Goal: Information Seeking & Learning: Learn about a topic

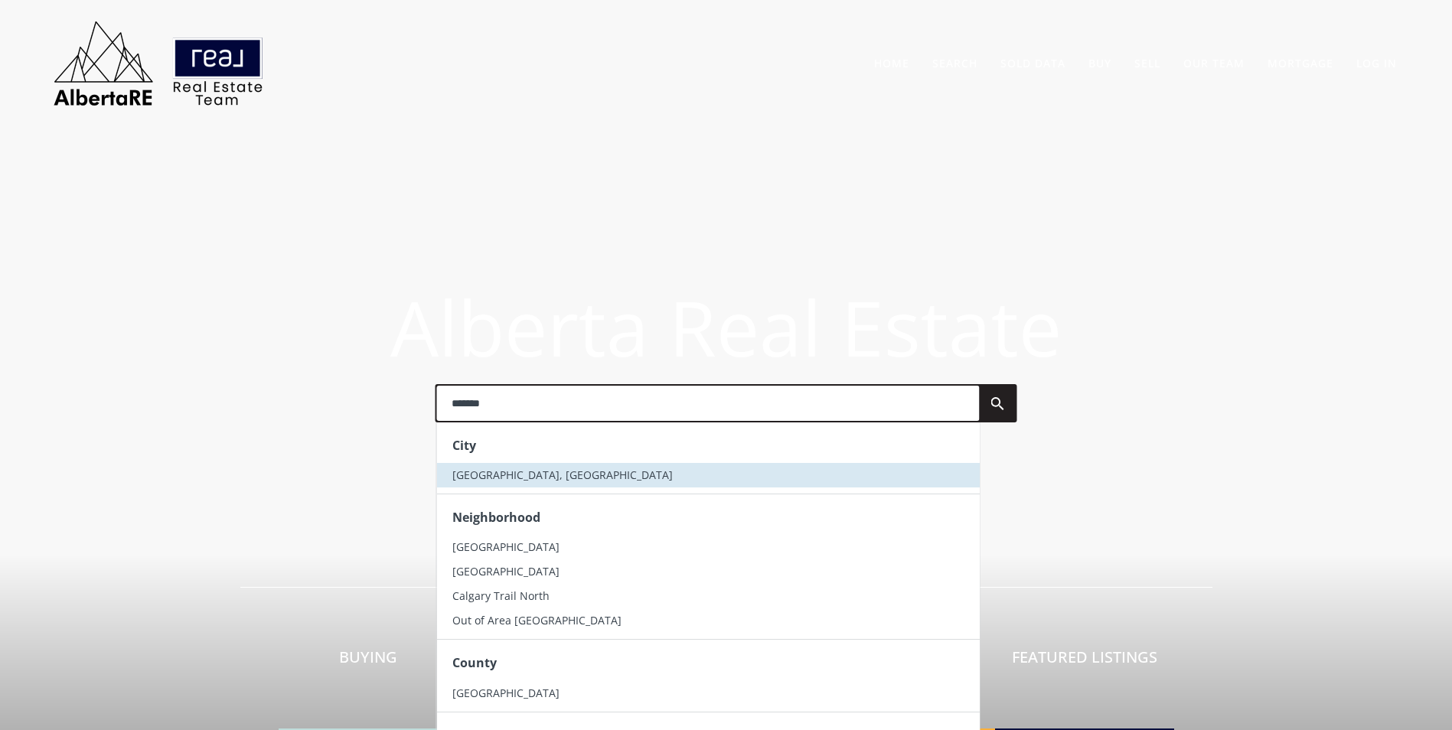
type input "*******"
click at [569, 467] on li "[GEOGRAPHIC_DATA], [GEOGRAPHIC_DATA]" at bounding box center [707, 475] width 543 height 24
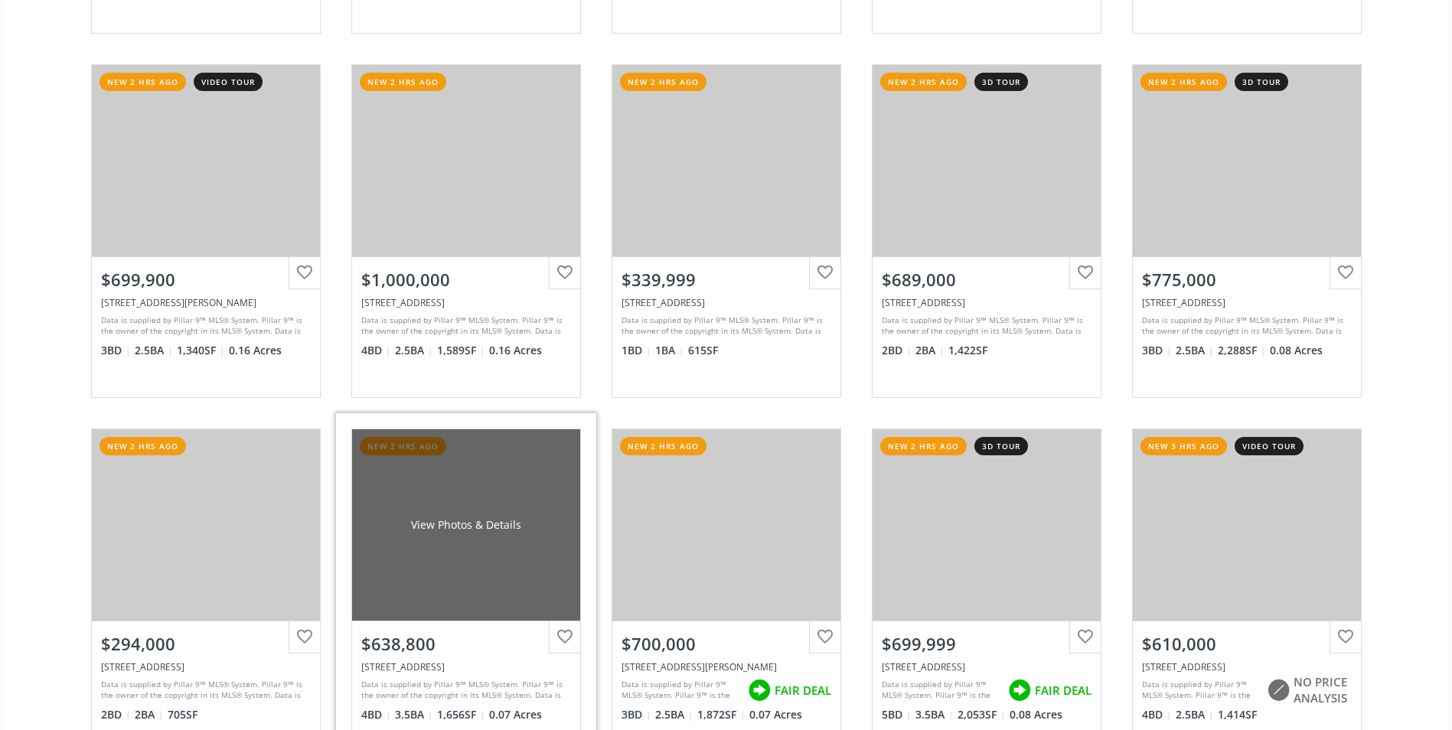
scroll to position [3214, 0]
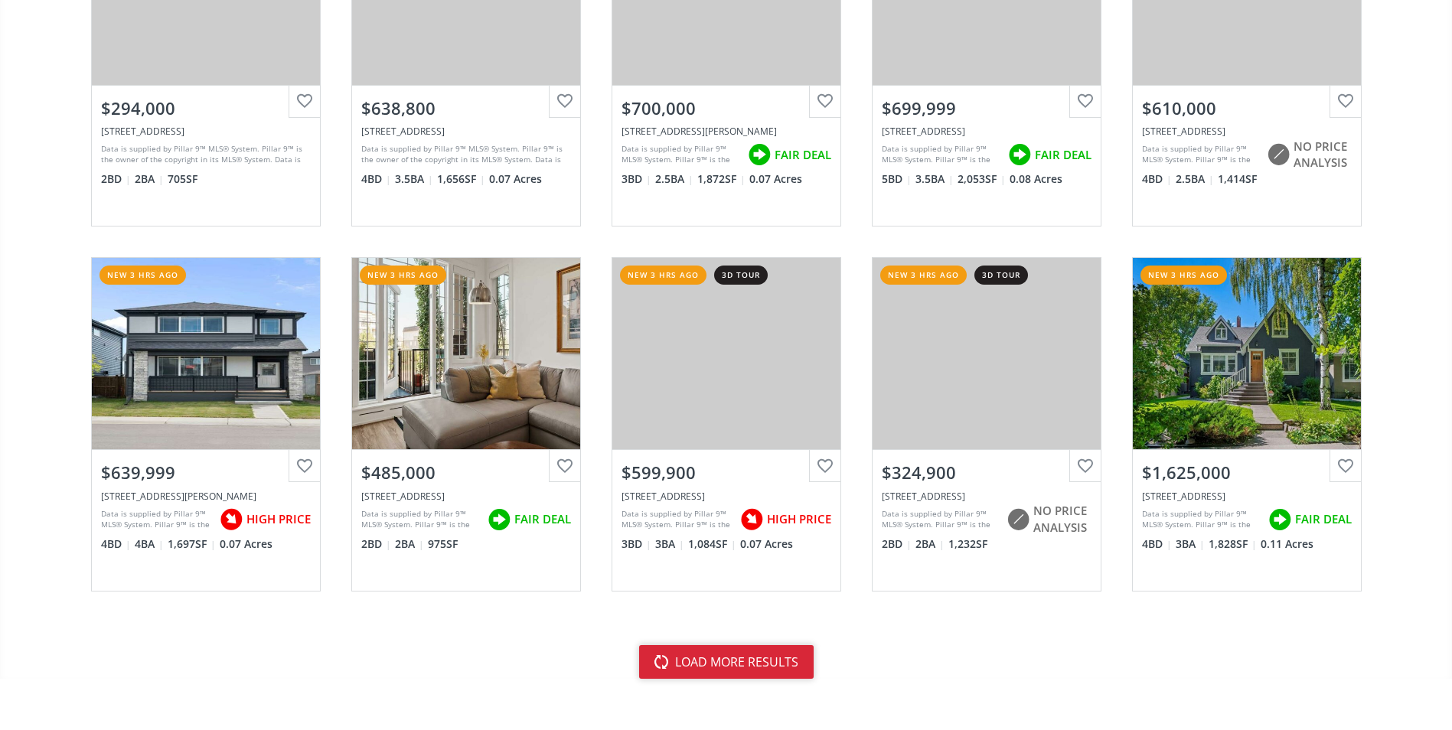
click at [701, 654] on button "load more results" at bounding box center [726, 662] width 174 height 34
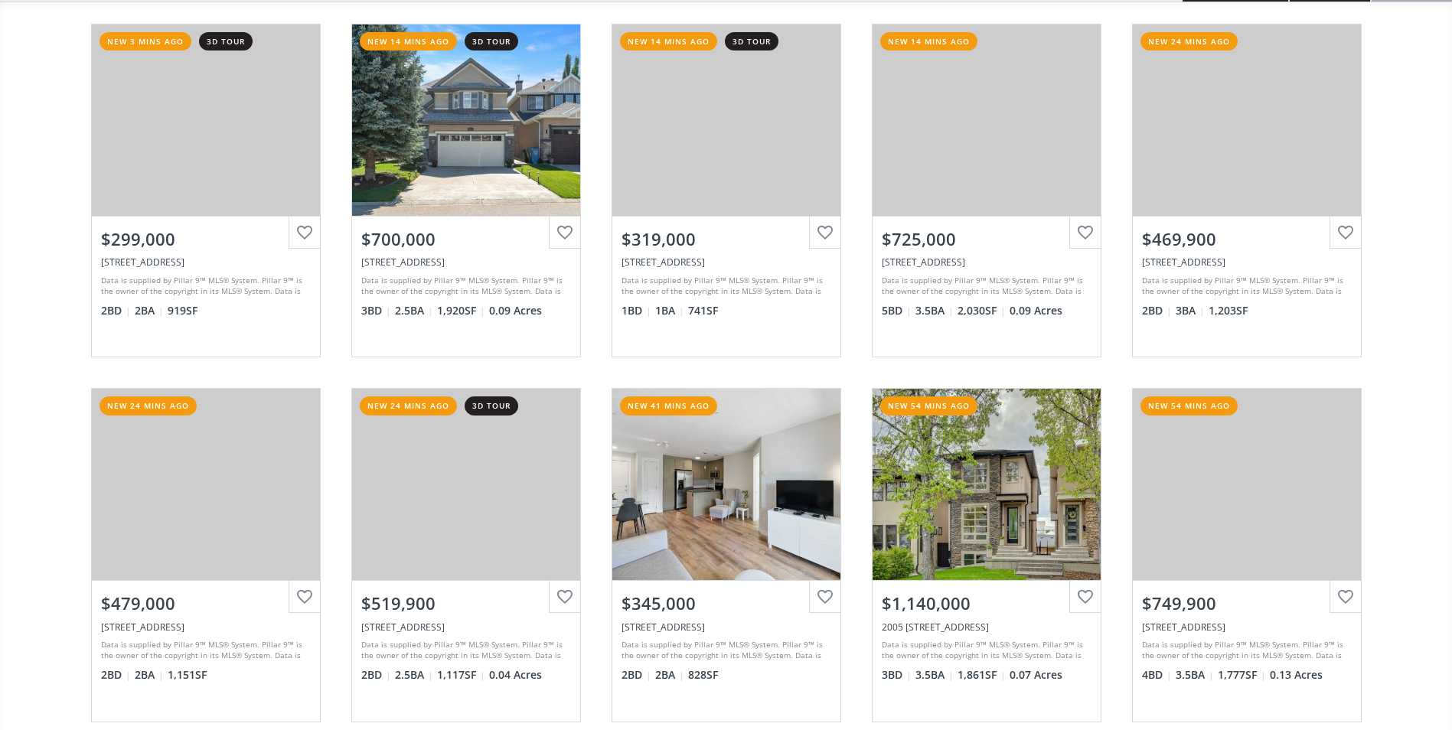
scroll to position [0, 0]
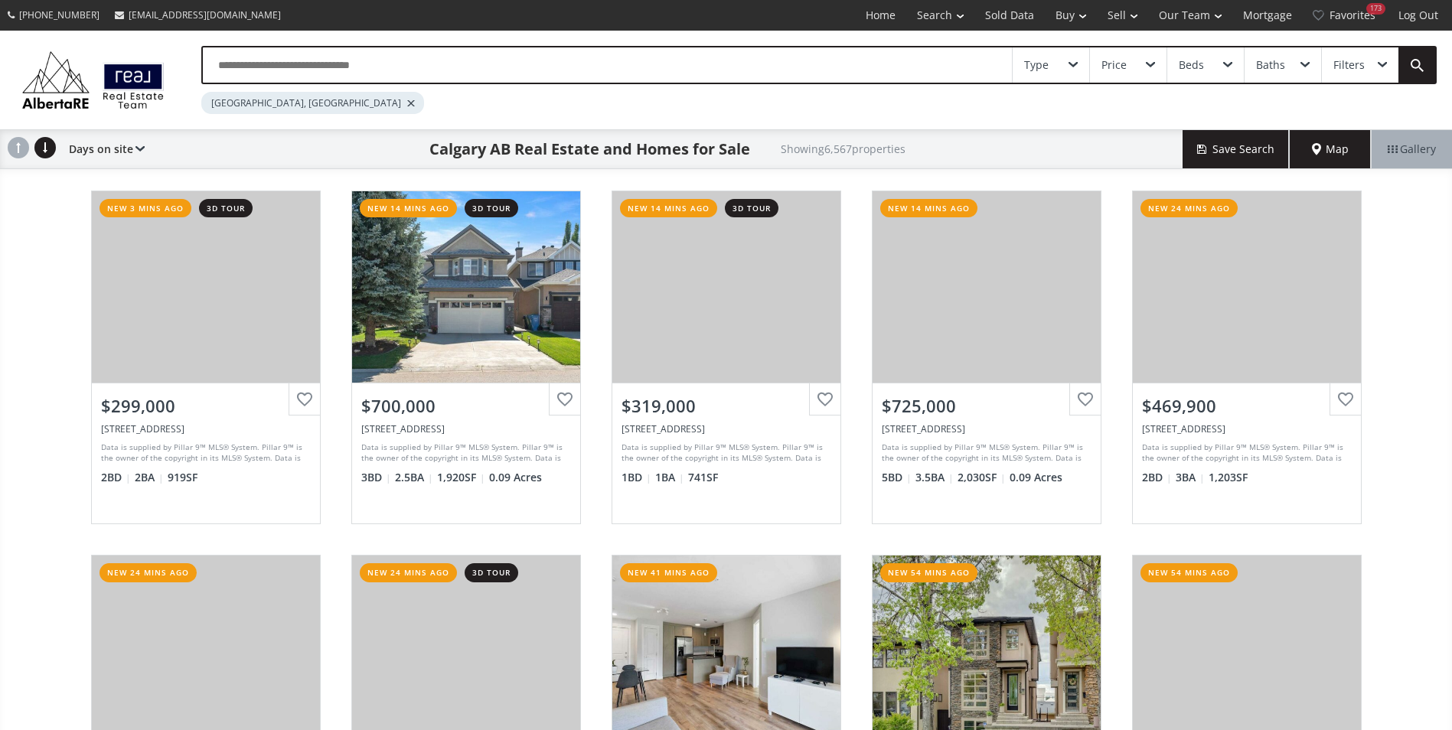
click at [383, 73] on input "text" at bounding box center [607, 64] width 809 height 35
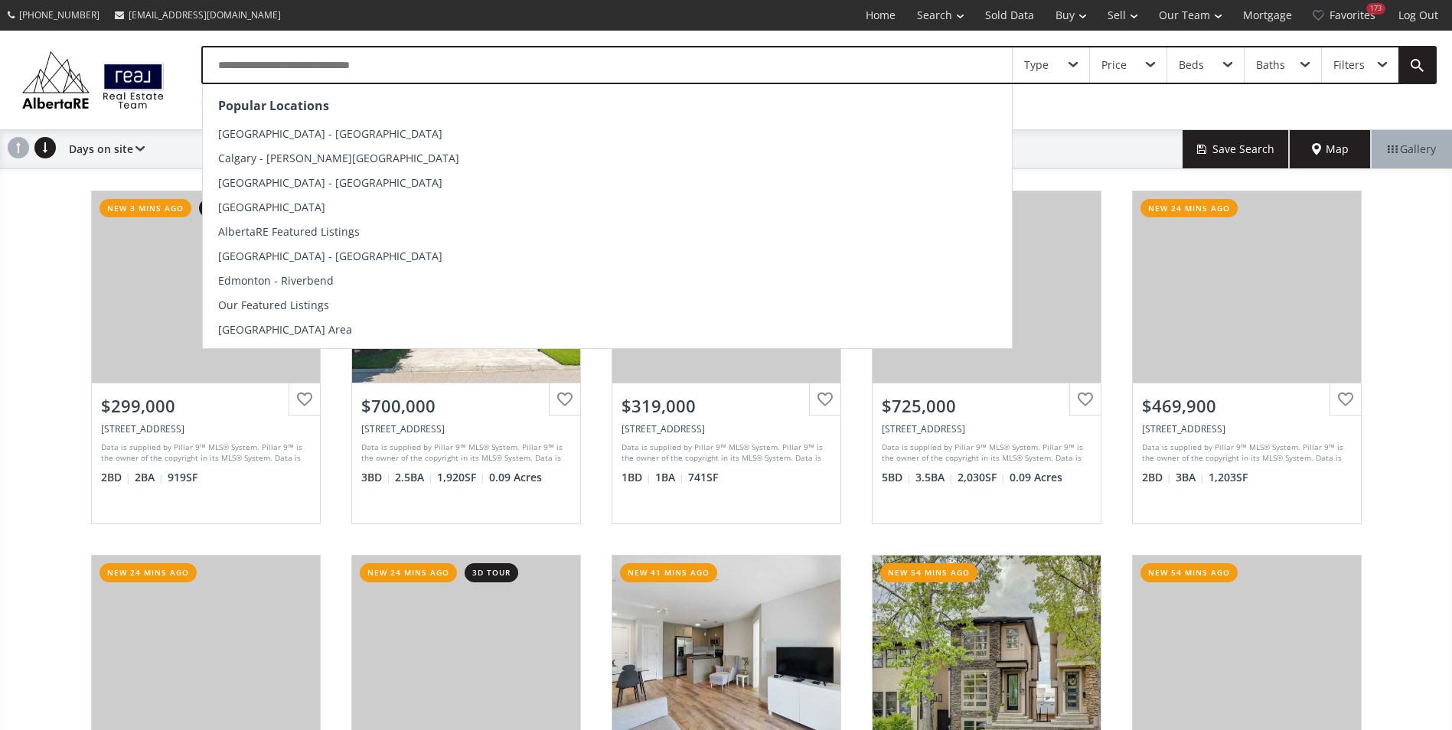
type input "*"
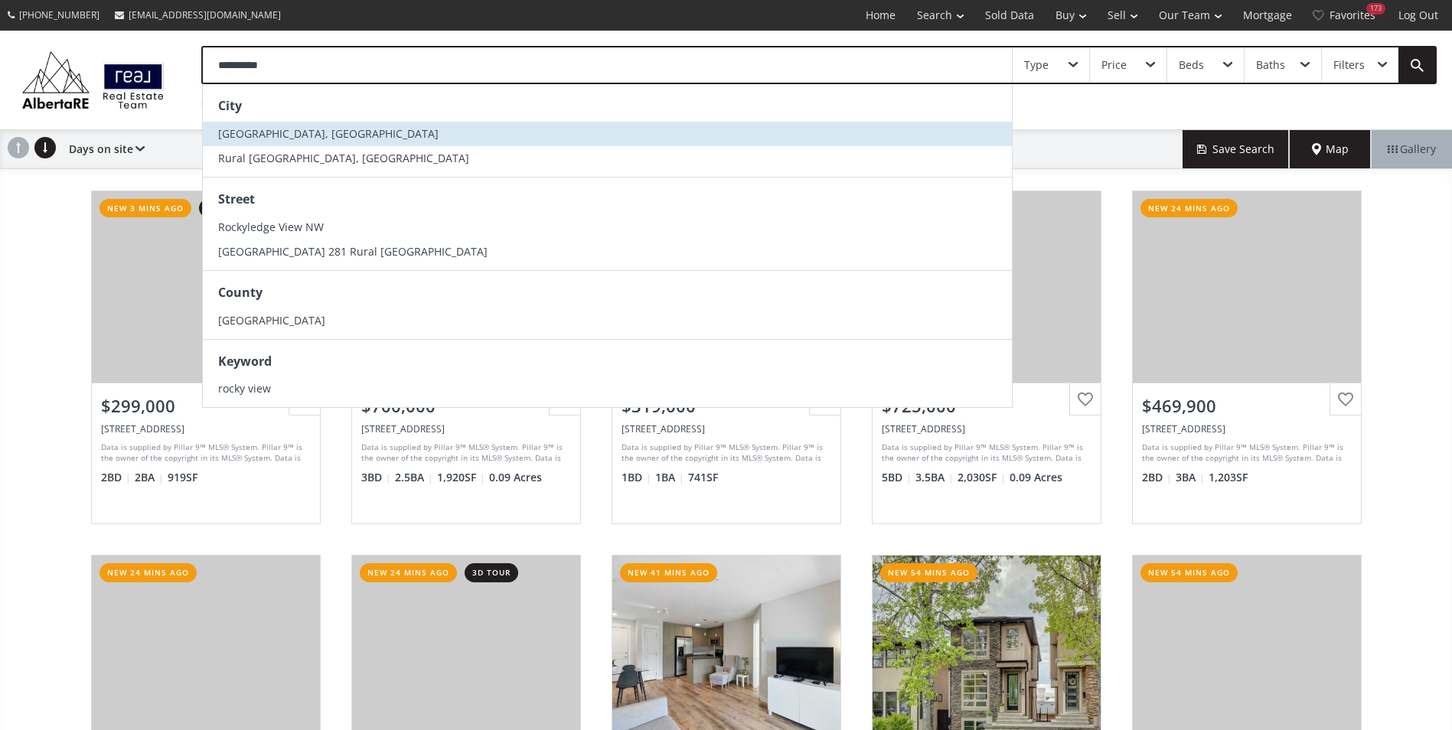
type input "**********"
click at [315, 134] on span "Rocky View County, AB" at bounding box center [328, 133] width 220 height 15
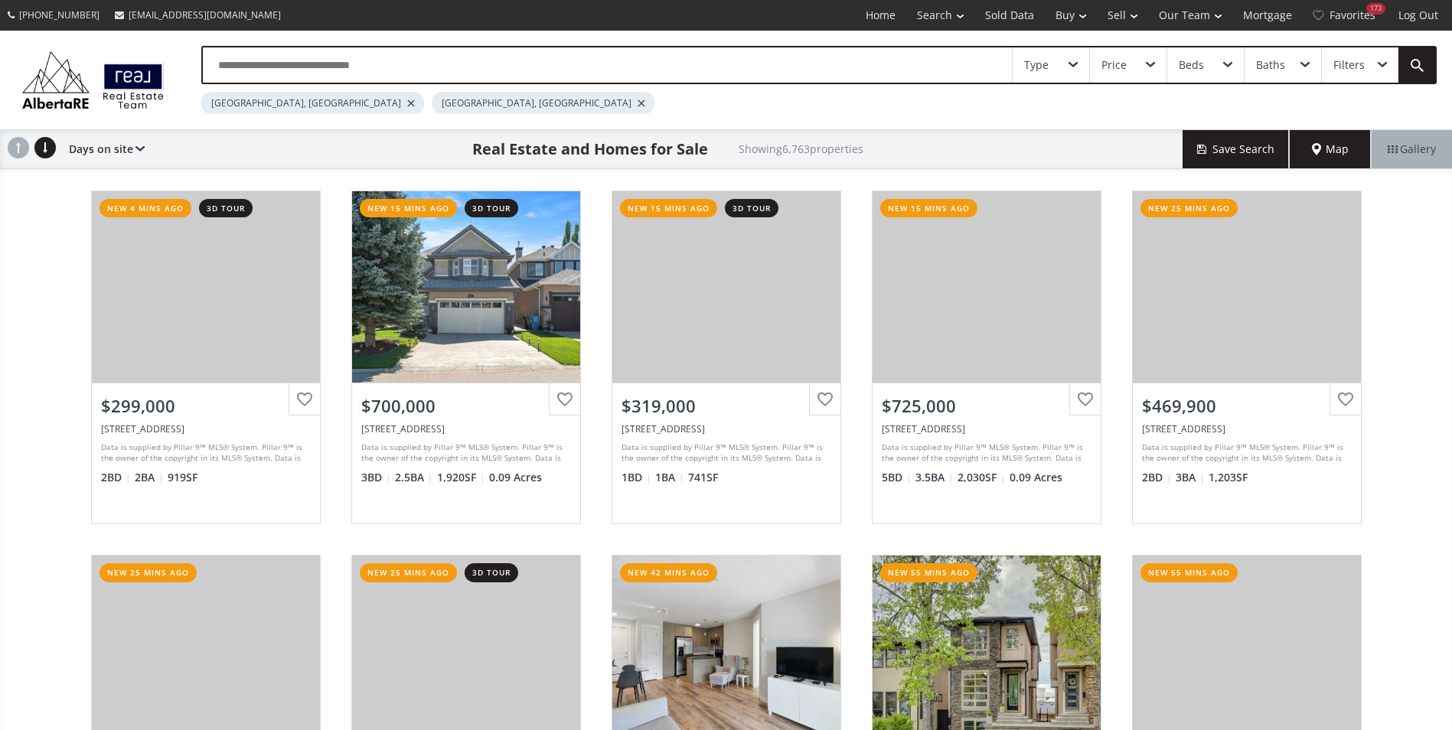
click at [407, 103] on div at bounding box center [411, 103] width 8 height 6
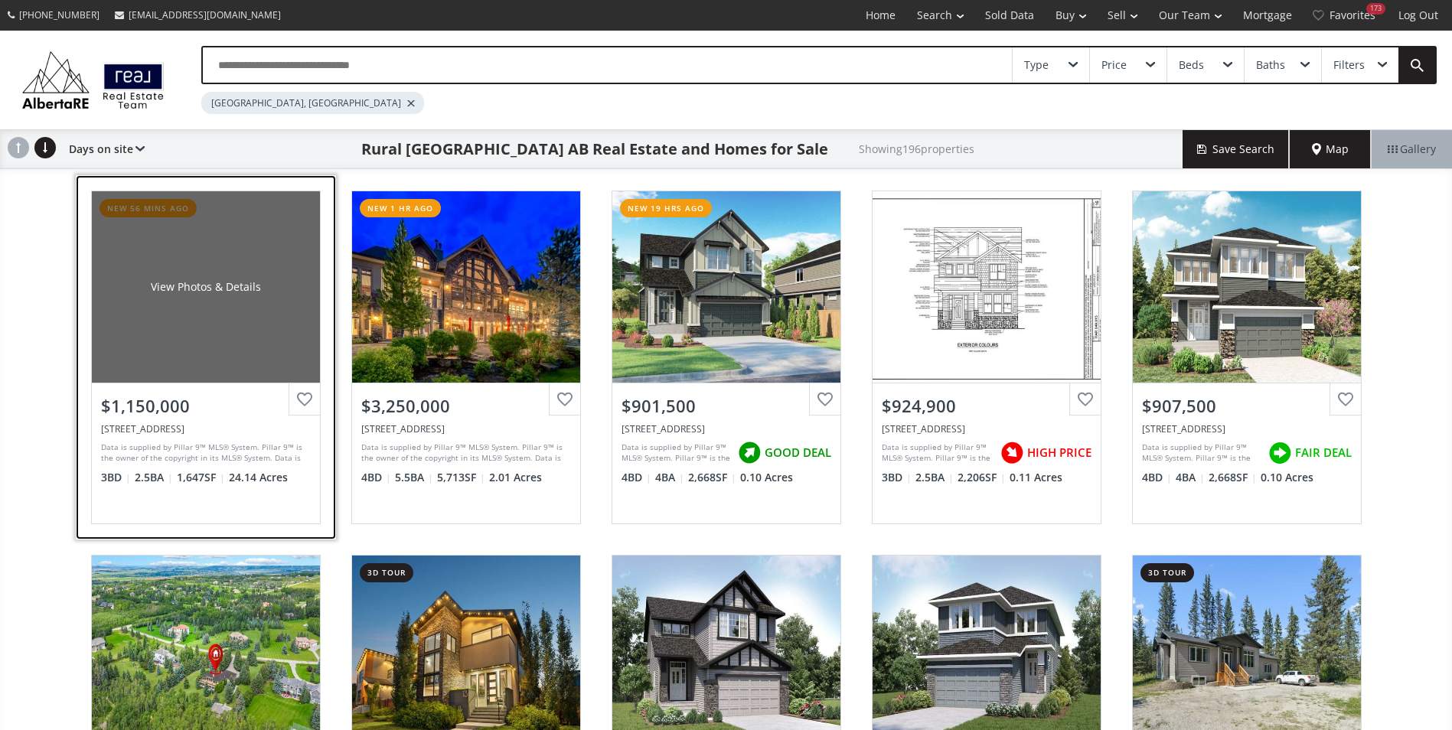
click at [177, 260] on div "View Photos & Details" at bounding box center [206, 286] width 228 height 191
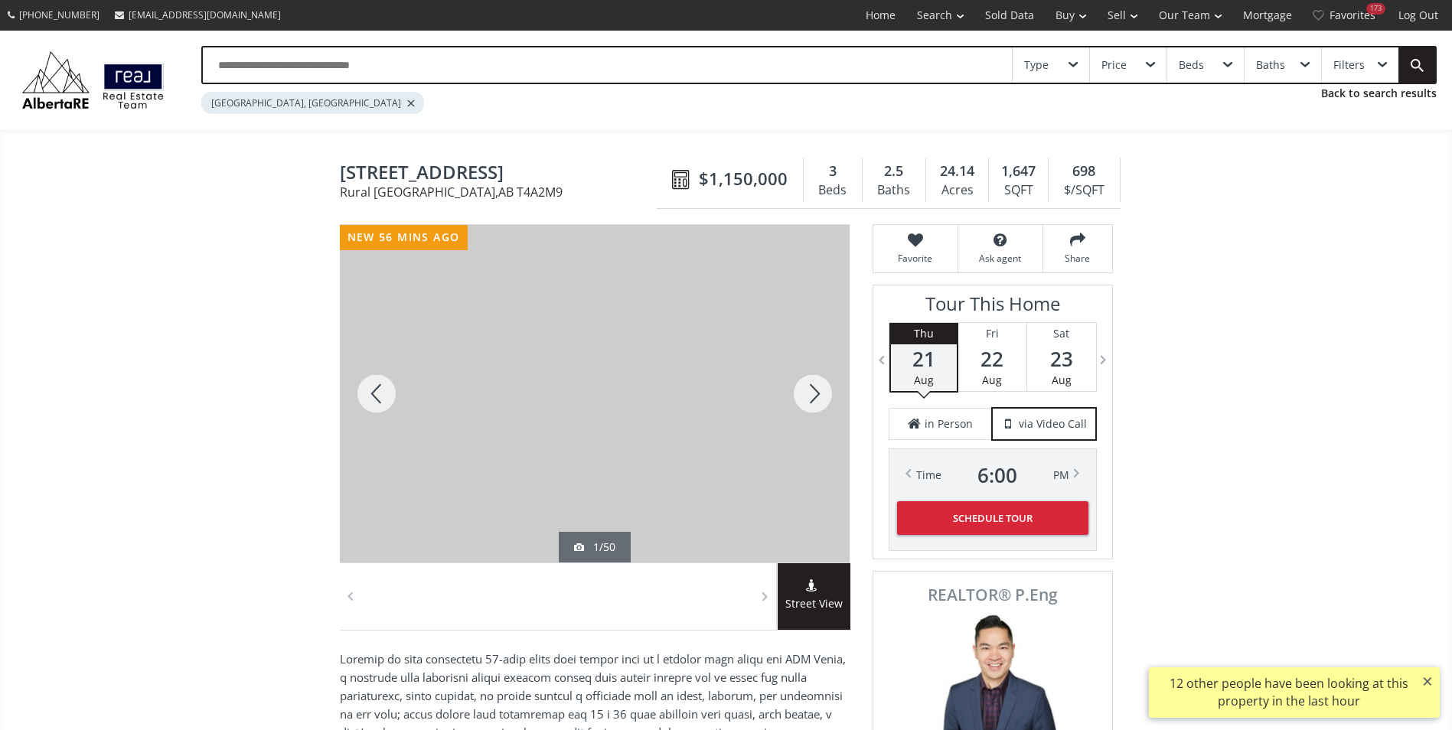
click at [814, 403] on div at bounding box center [812, 393] width 73 height 337
click at [806, 403] on div at bounding box center [812, 393] width 73 height 337
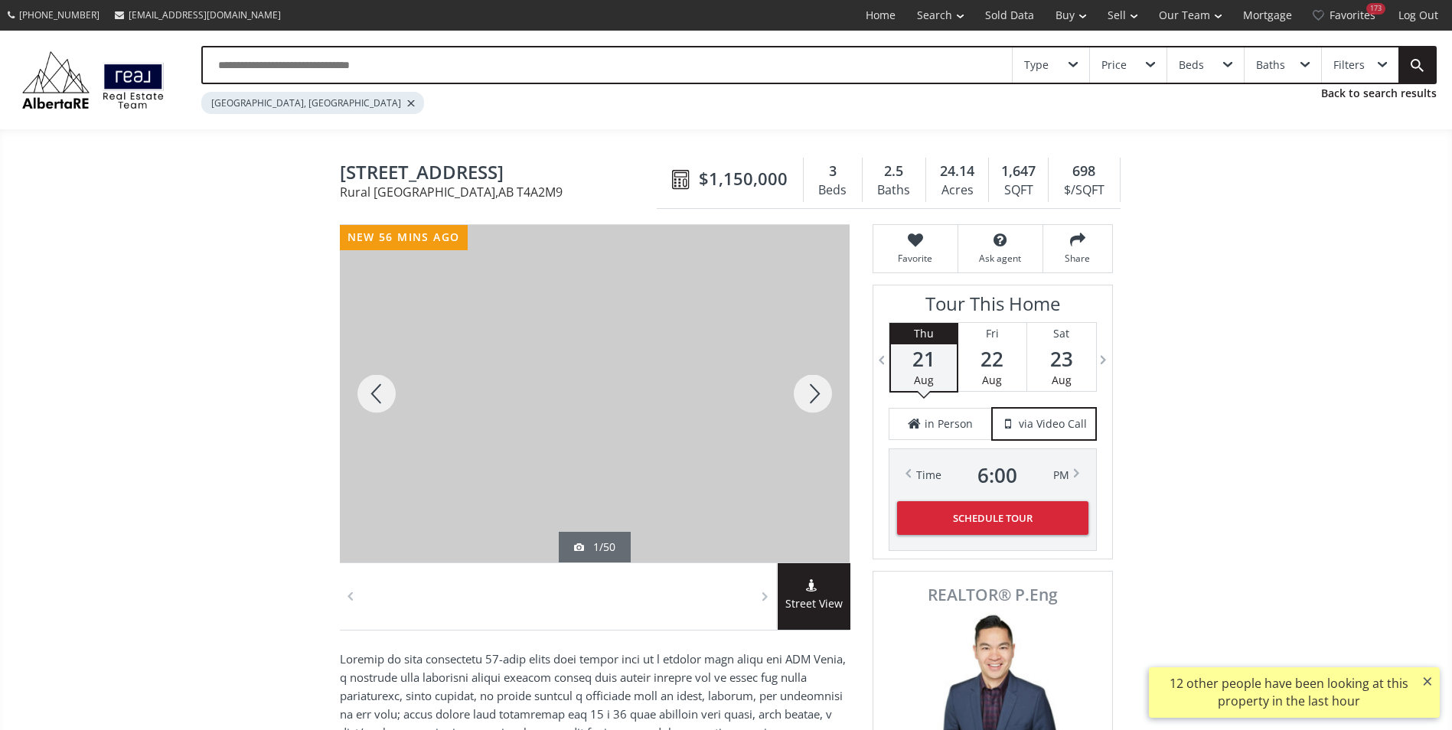
click at [806, 403] on div at bounding box center [812, 393] width 73 height 337
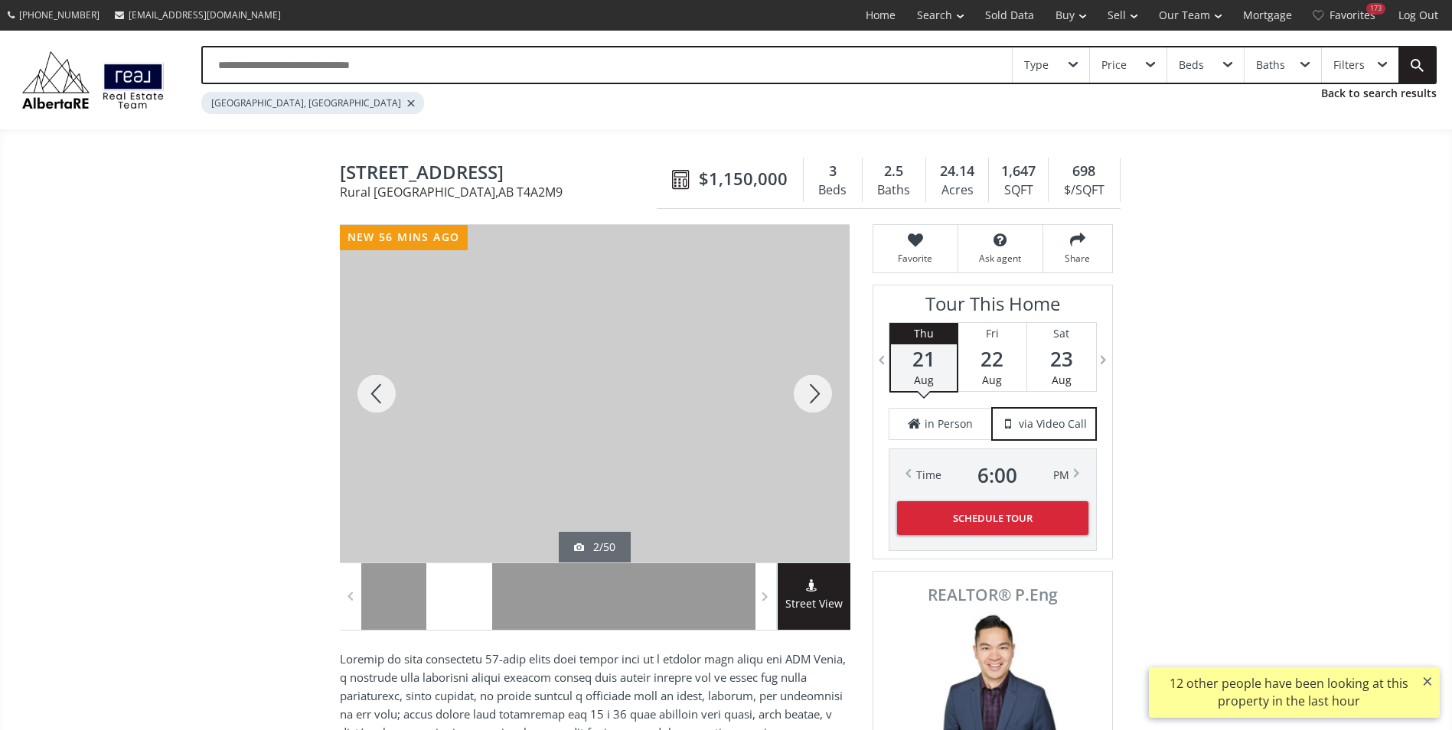
click at [806, 403] on div at bounding box center [812, 393] width 73 height 337
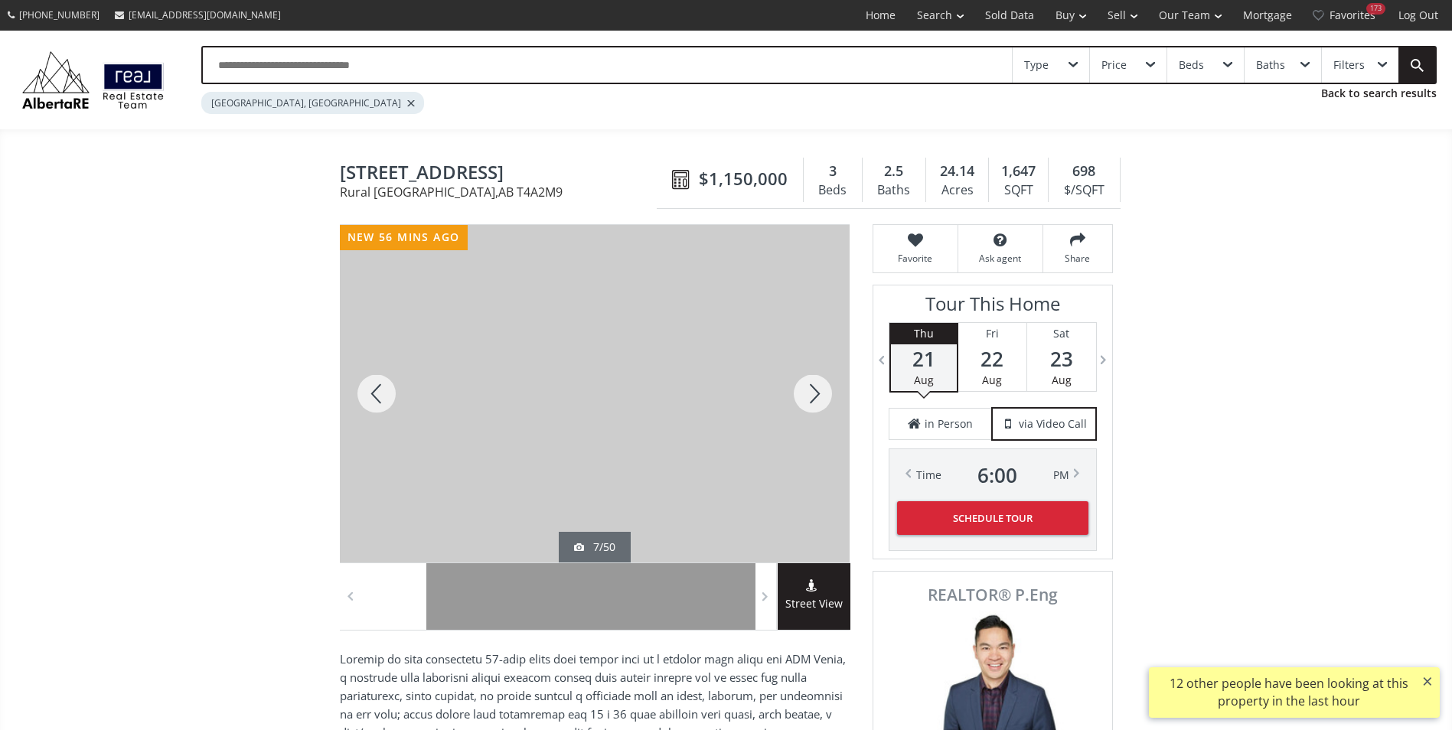
click at [806, 403] on div at bounding box center [812, 393] width 73 height 337
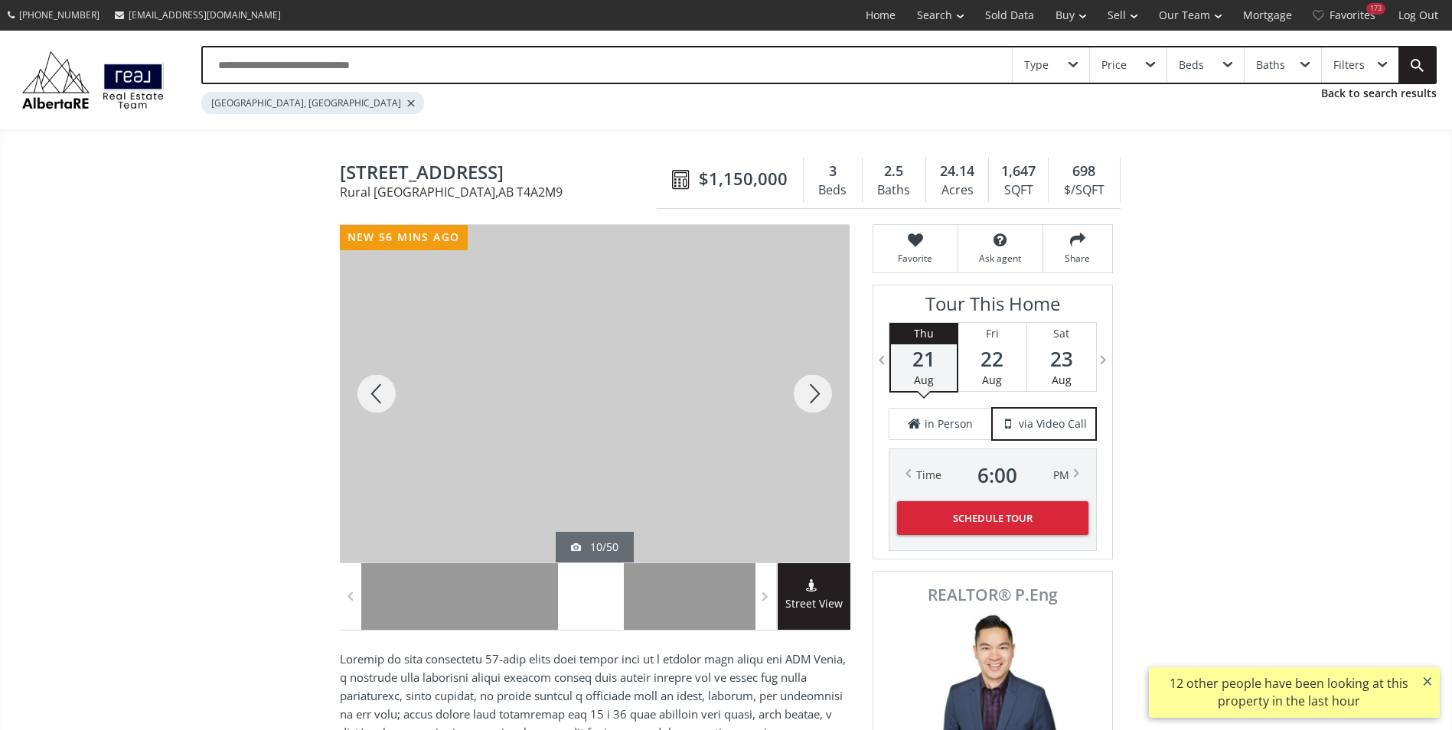
click at [806, 403] on div at bounding box center [812, 393] width 73 height 337
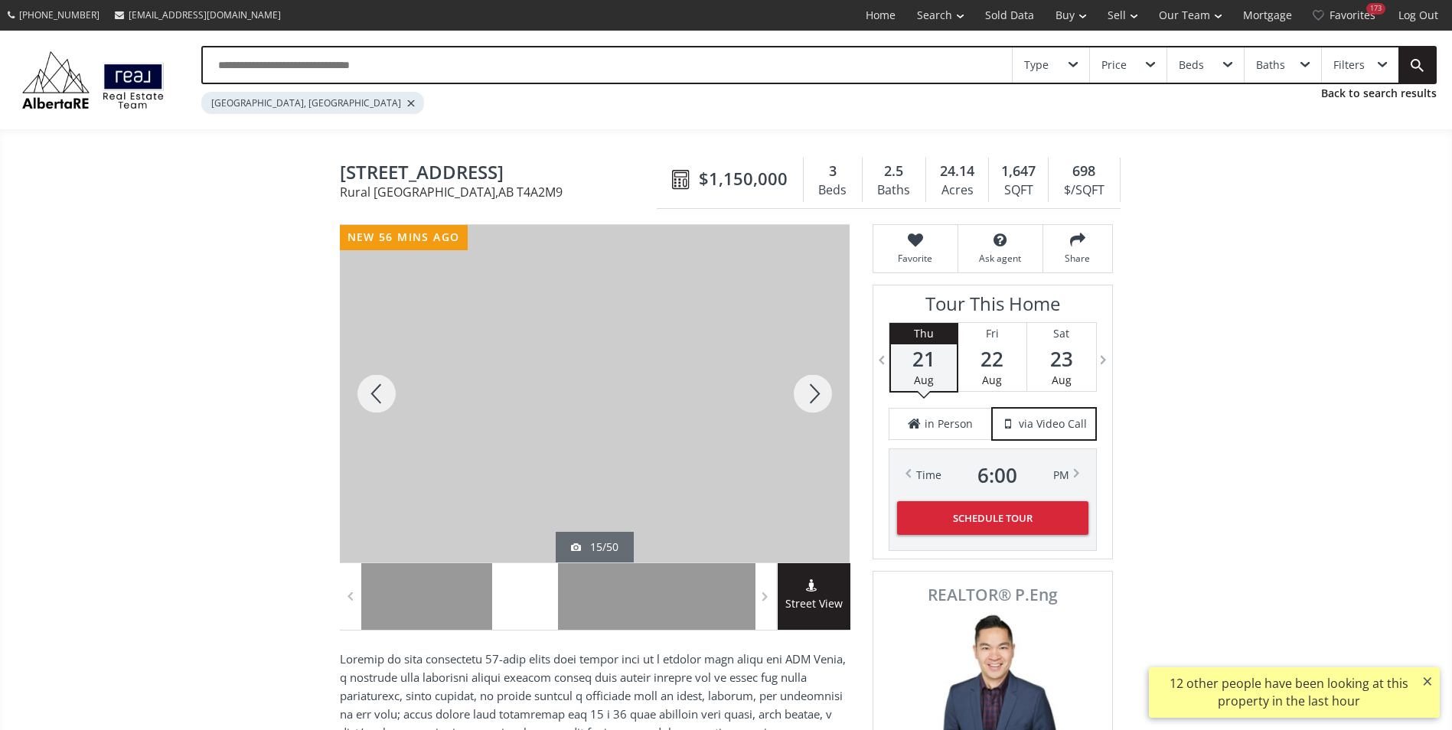
click at [806, 401] on div at bounding box center [812, 393] width 73 height 337
click at [809, 398] on div at bounding box center [812, 393] width 73 height 337
click at [810, 395] on div at bounding box center [812, 393] width 73 height 337
click at [810, 393] on div at bounding box center [812, 393] width 73 height 337
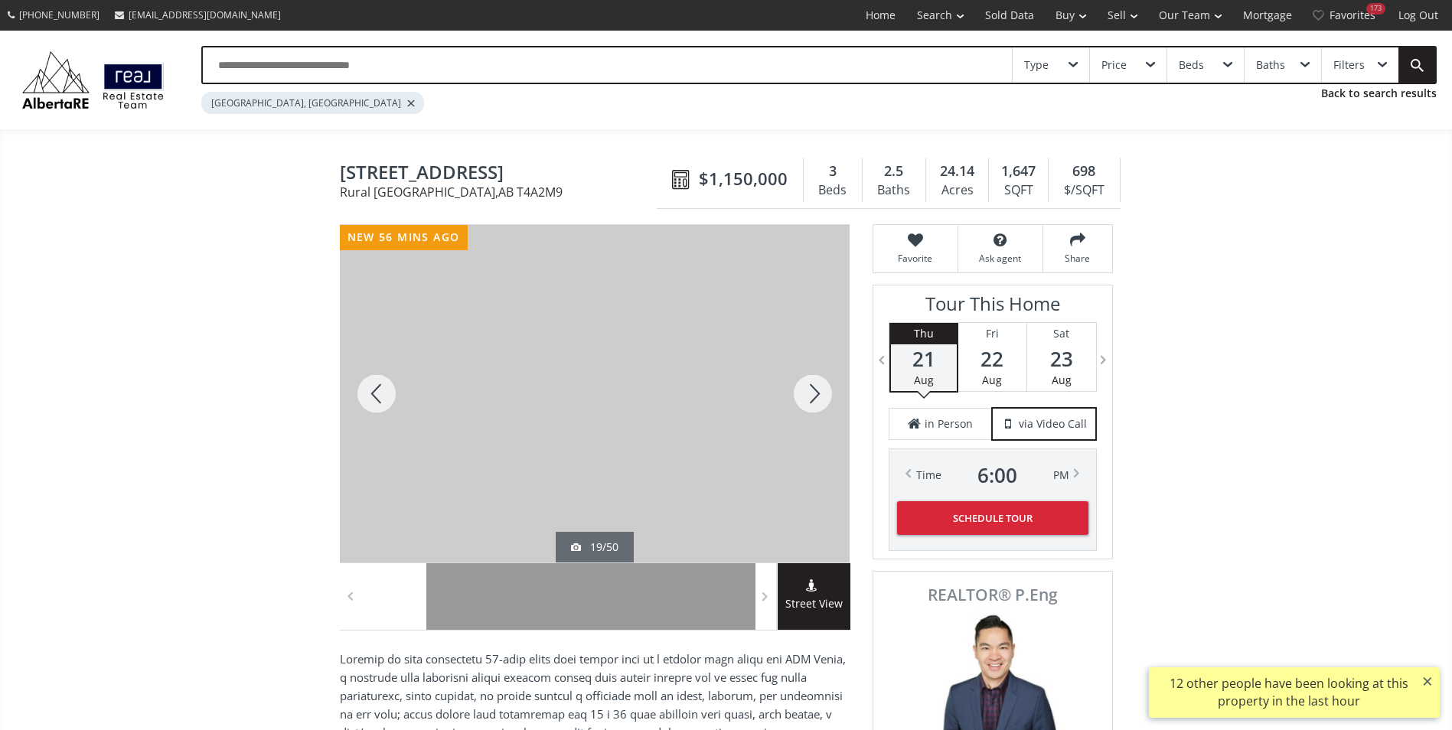
click at [810, 393] on div at bounding box center [812, 393] width 73 height 337
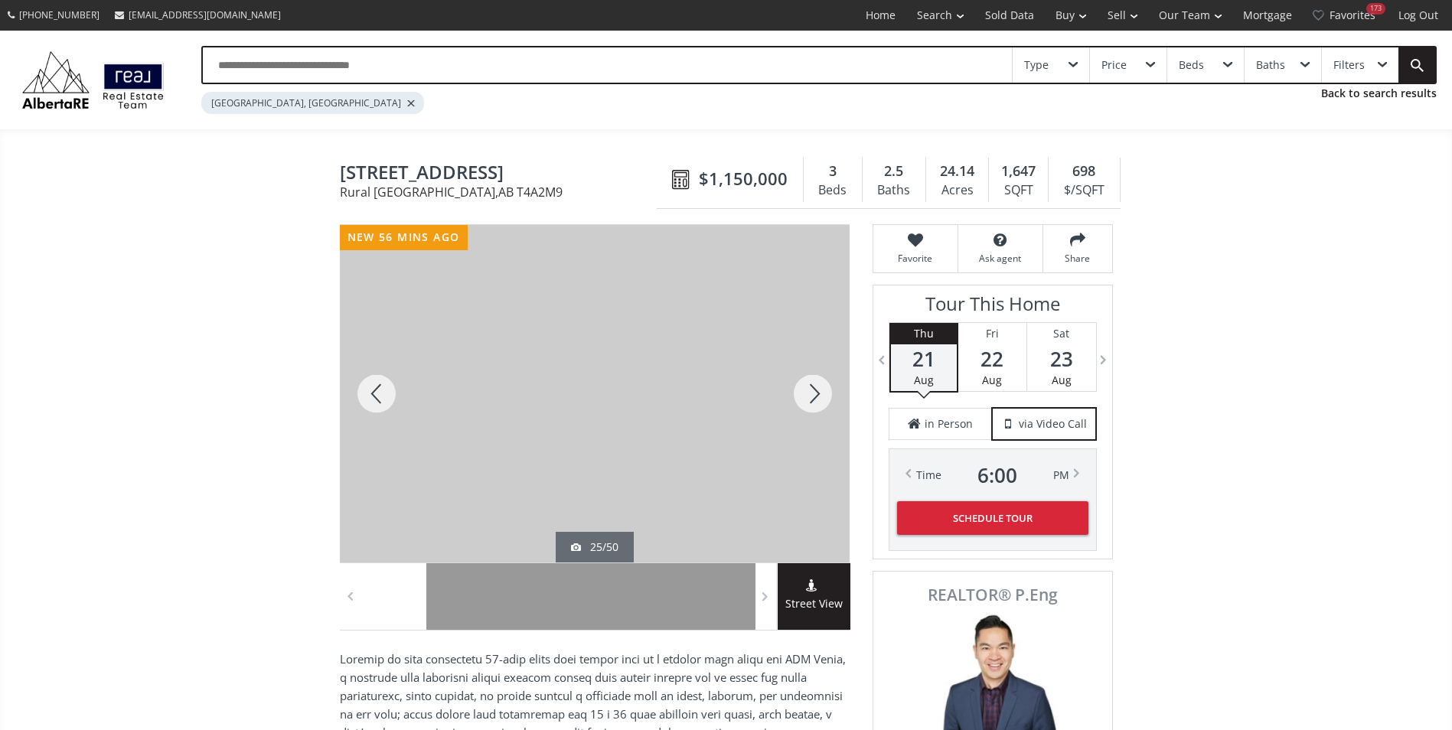
drag, startPoint x: 361, startPoint y: 174, endPoint x: 567, endPoint y: 176, distance: 205.9
drag, startPoint x: 567, startPoint y: 176, endPoint x: 534, endPoint y: 177, distance: 32.9
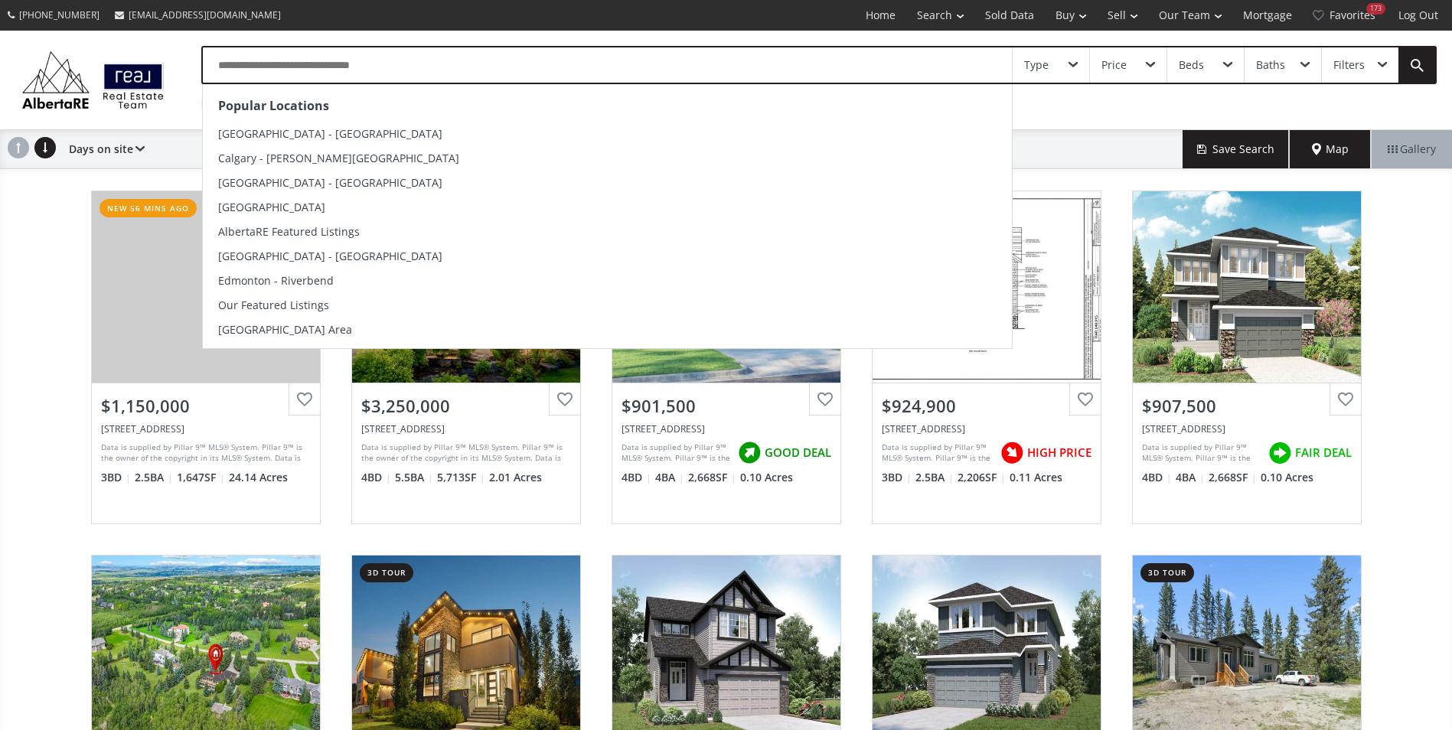
click at [243, 64] on input "text" at bounding box center [607, 64] width 809 height 35
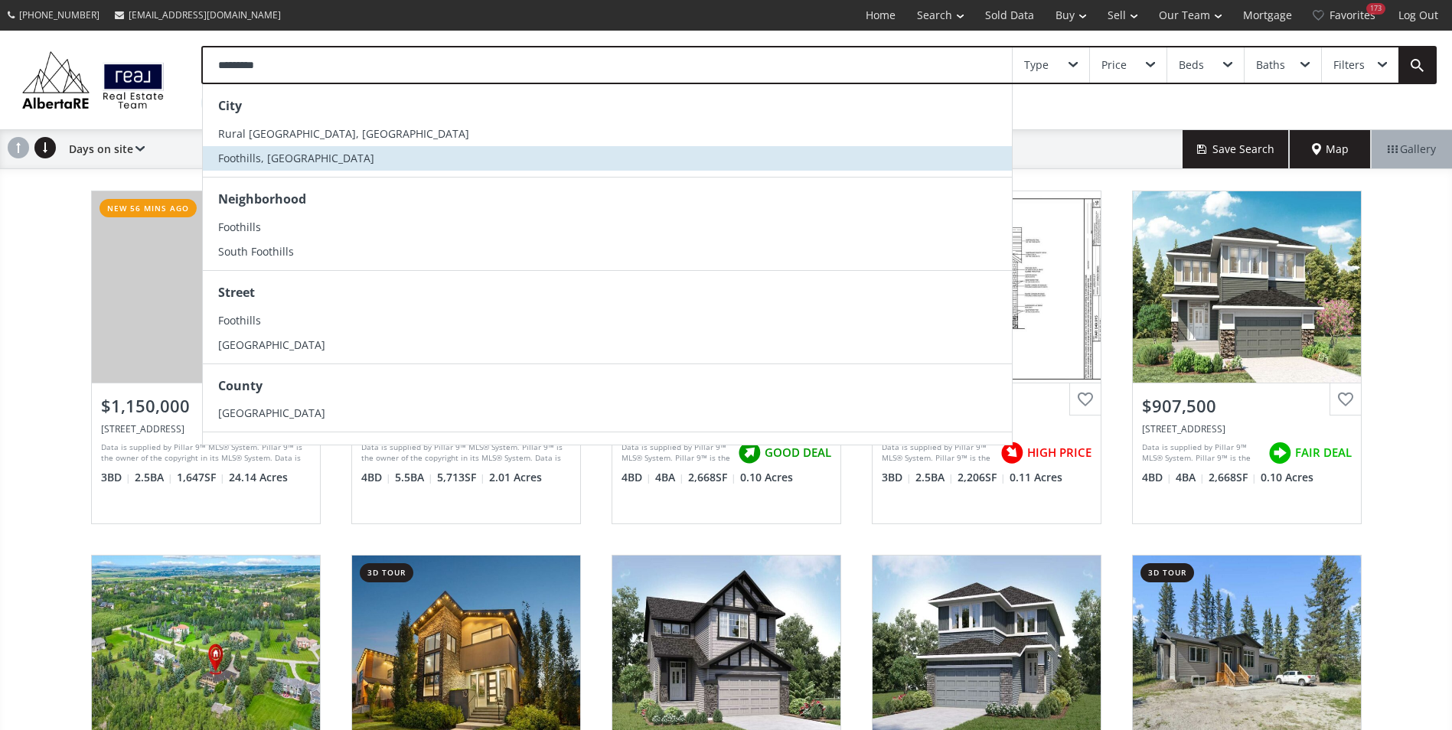
type input "*********"
click at [282, 157] on li "Foothills, AB" at bounding box center [607, 158] width 809 height 24
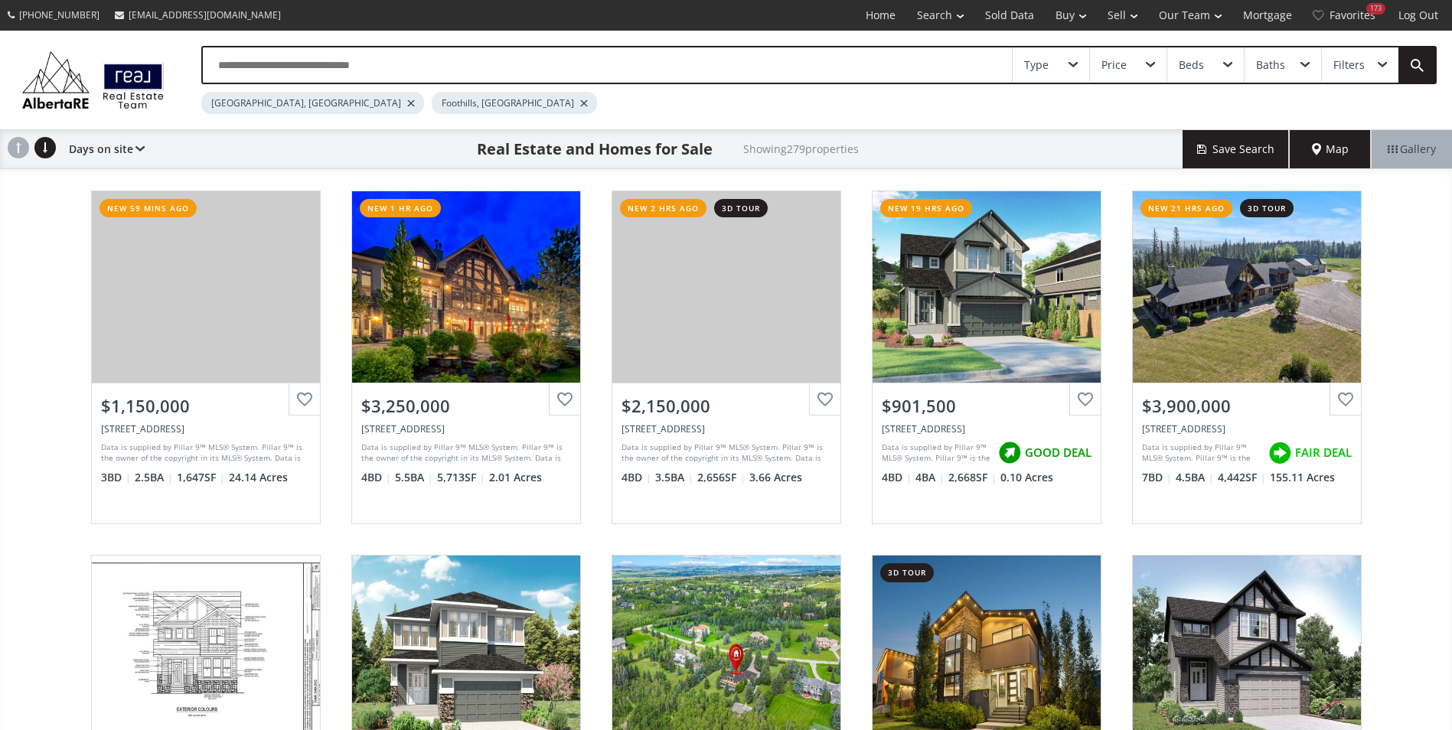
click at [407, 106] on div at bounding box center [411, 103] width 8 height 6
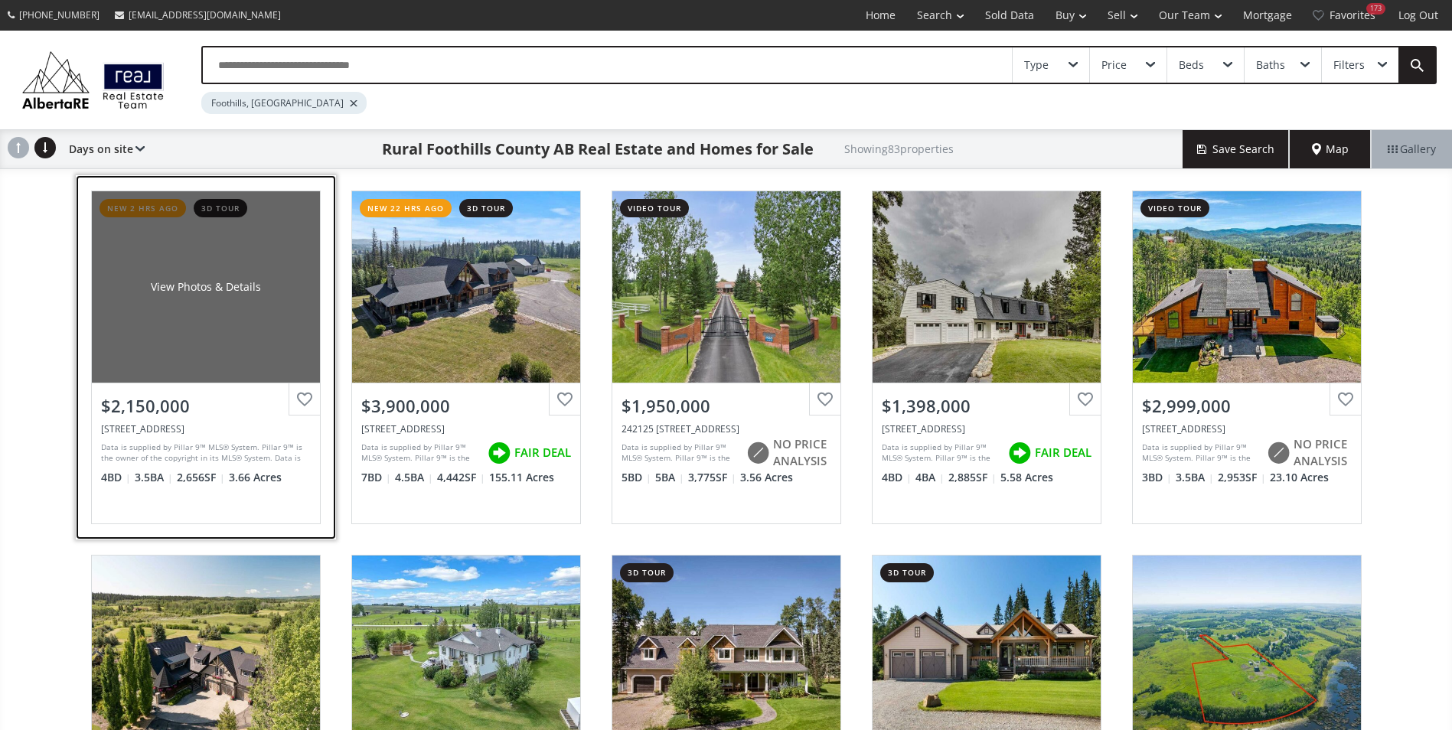
click at [271, 291] on div "View Photos & Details" at bounding box center [206, 286] width 228 height 191
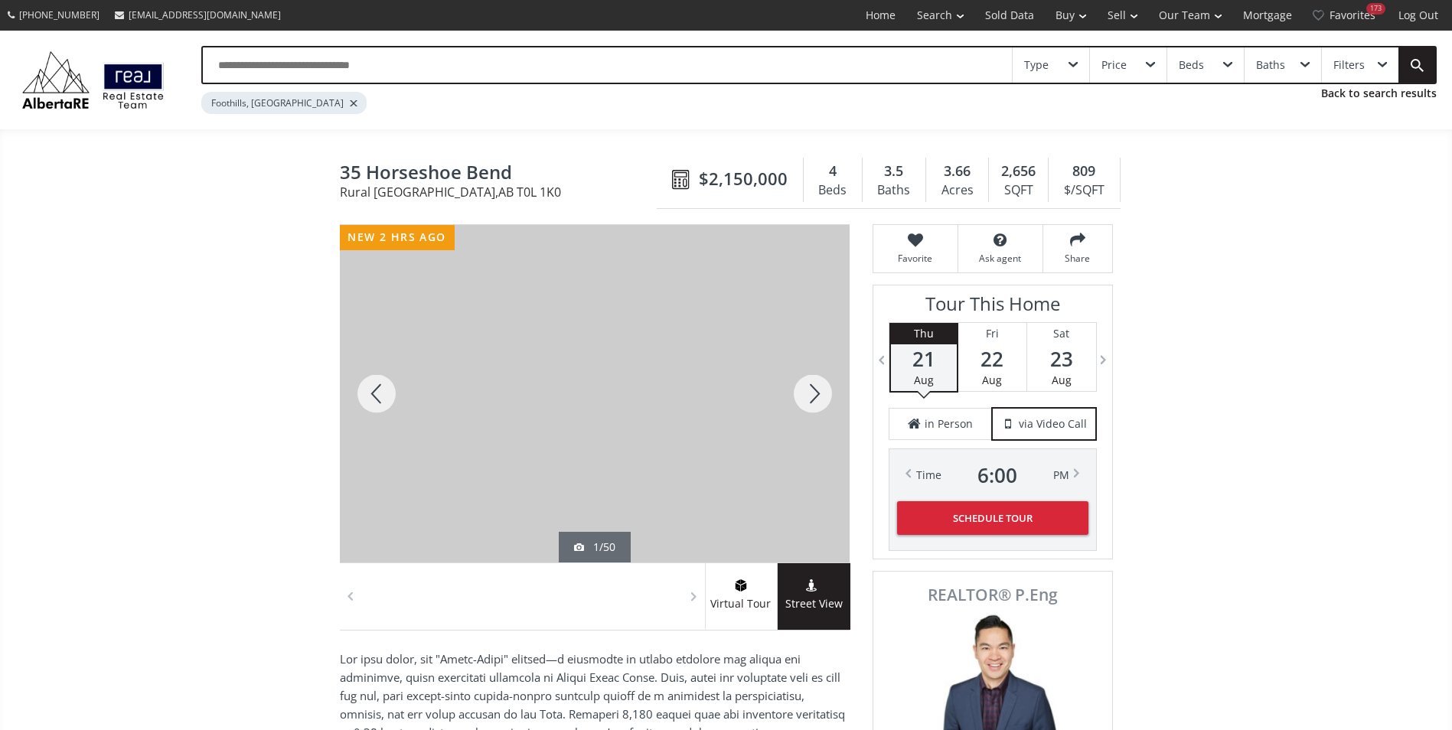
click at [824, 397] on div at bounding box center [812, 393] width 73 height 337
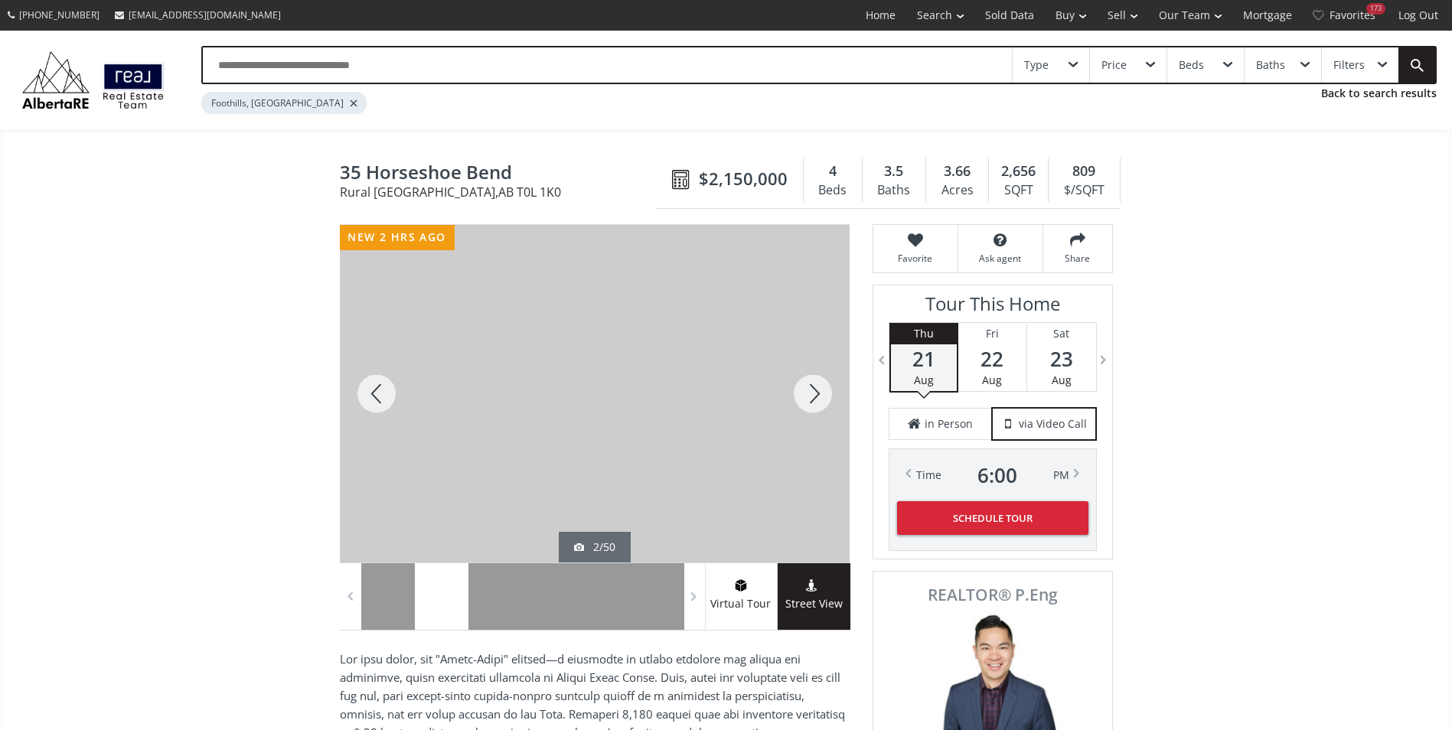
click at [824, 397] on div at bounding box center [812, 393] width 73 height 337
click at [824, 395] on div at bounding box center [812, 393] width 73 height 337
click at [996, 11] on link "Sold Data" at bounding box center [1009, 15] width 70 height 31
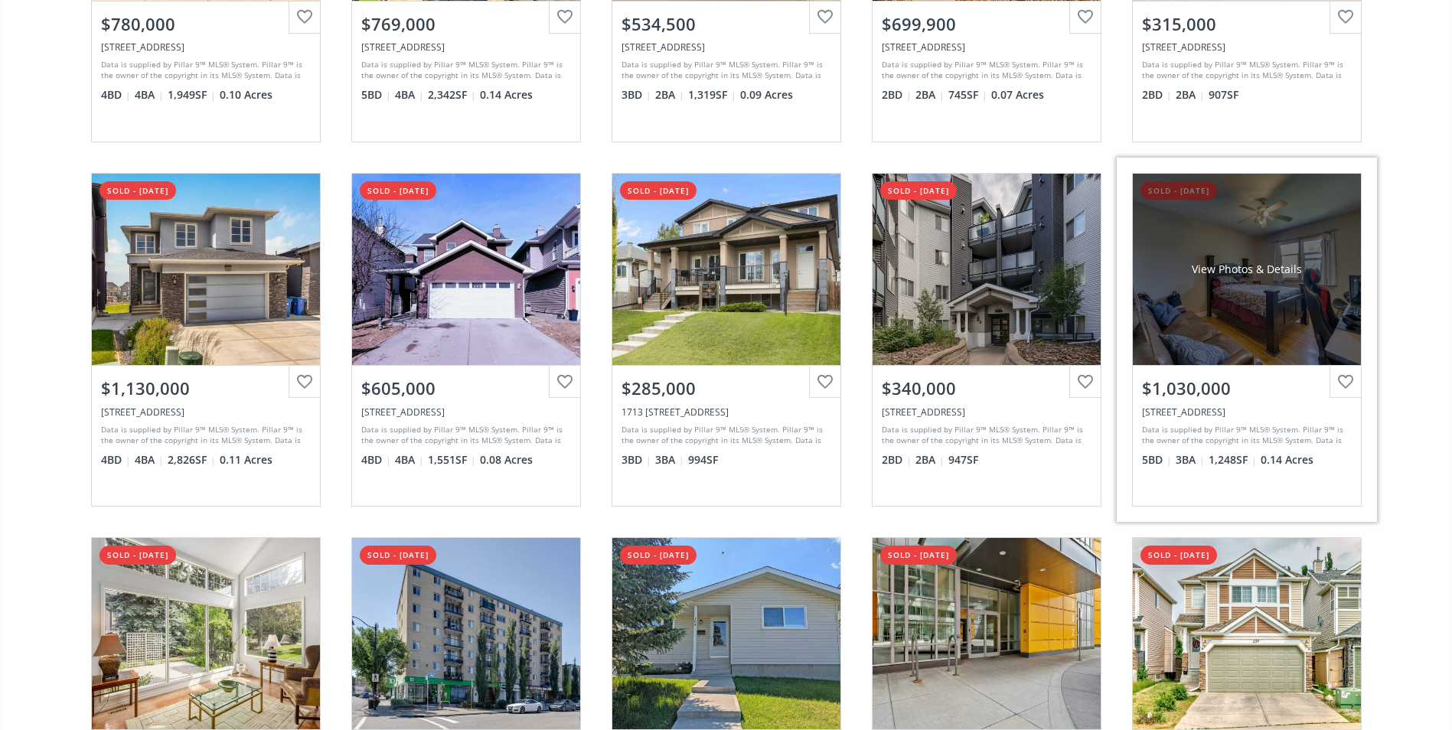
scroll to position [1301, 0]
